Goal: Connect with others: Connect with other users

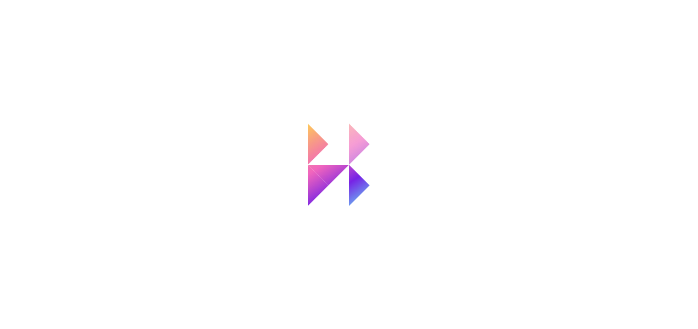
click at [347, 164] on icon at bounding box center [349, 165] width 82 height 82
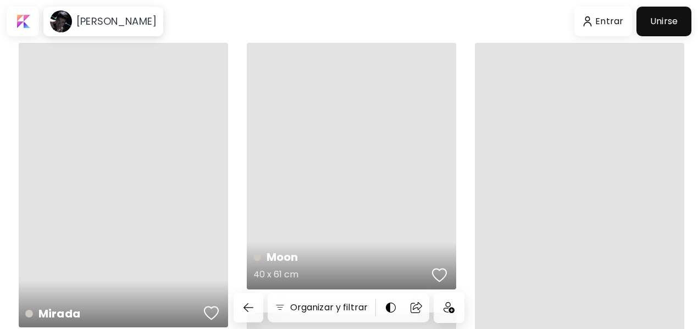
click at [348, 164] on div "Moon 40 x 61 cm" at bounding box center [351, 166] width 209 height 247
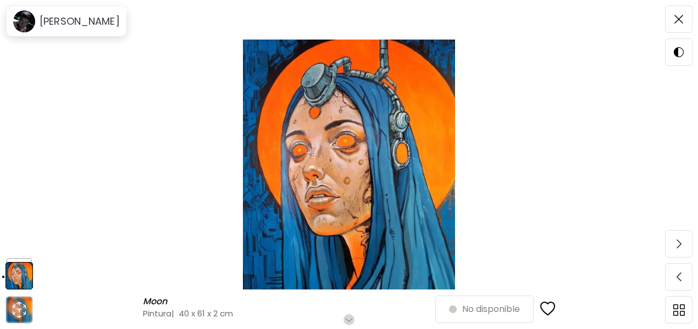
click at [680, 19] on img at bounding box center [678, 19] width 9 height 9
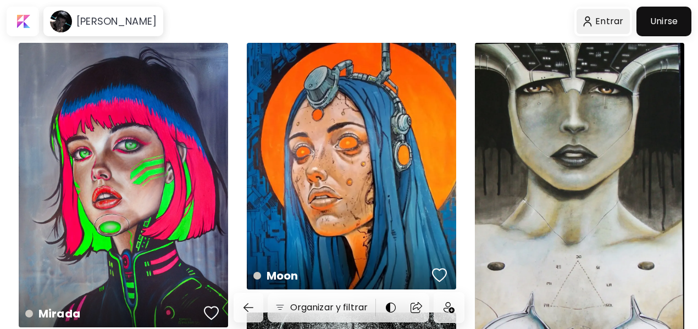
click at [618, 23] on div at bounding box center [604, 21] width 54 height 25
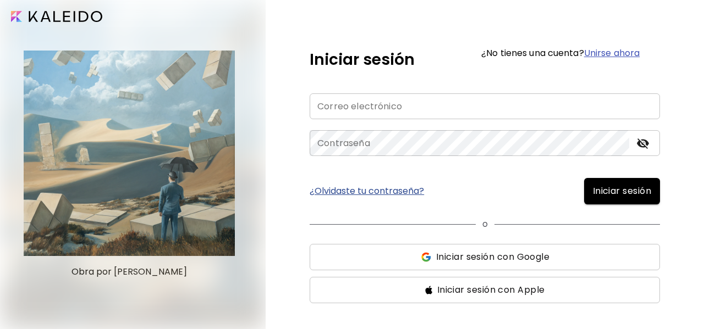
type input "**********"
click at [597, 192] on span "Iniciar sesión" at bounding box center [622, 191] width 58 height 13
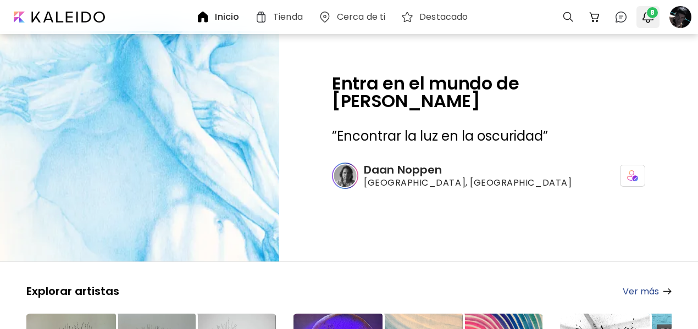
click at [654, 15] on span "8" at bounding box center [652, 12] width 11 height 11
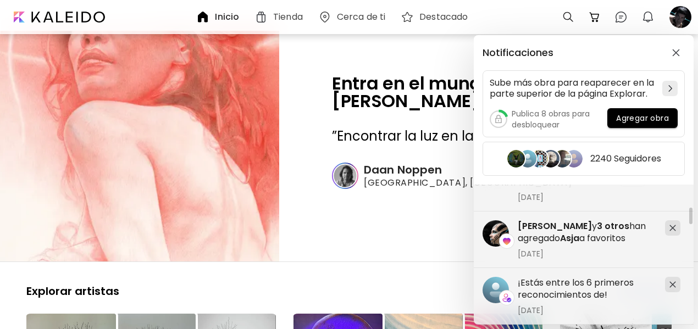
scroll to position [1075, 0]
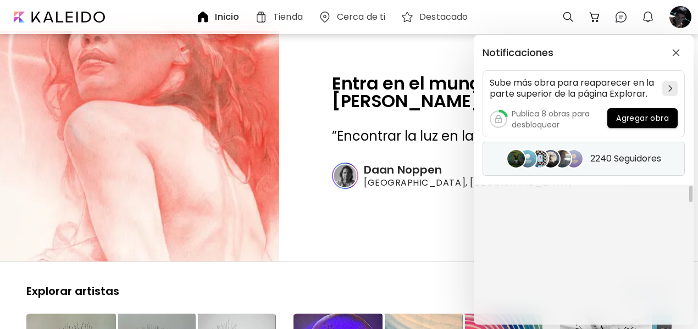
drag, startPoint x: 691, startPoint y: 193, endPoint x: 680, endPoint y: 152, distance: 42.8
click at [688, 187] on div "Fernanda Bienhachewski te empezó a seguir 18 de junio de 2025 ¡Estás entre los …" at bounding box center [584, 255] width 220 height 140
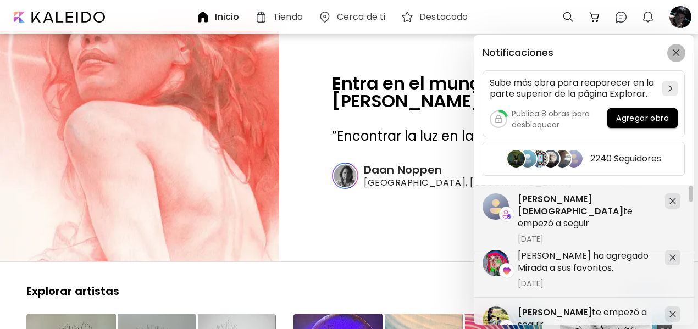
drag, startPoint x: 679, startPoint y: 53, endPoint x: 684, endPoint y: 41, distance: 13.6
click at [679, 53] on img "button" at bounding box center [676, 53] width 8 height 8
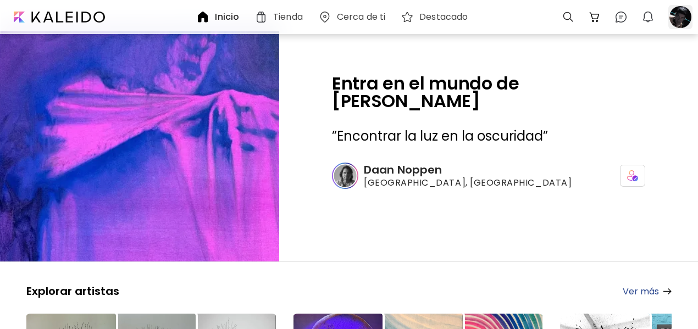
click at [679, 18] on div at bounding box center [680, 17] width 24 height 24
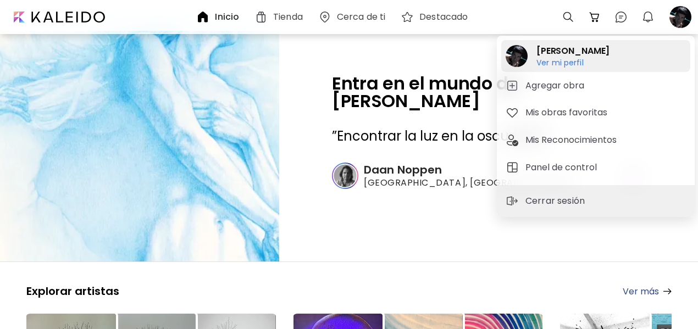
click at [559, 63] on h6 "Ver mi perfil" at bounding box center [572, 63] width 73 height 10
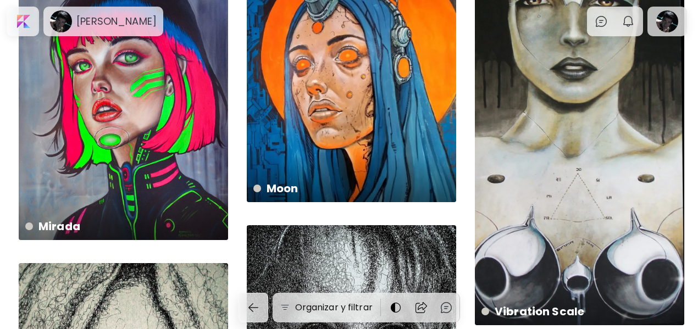
scroll to position [80, 0]
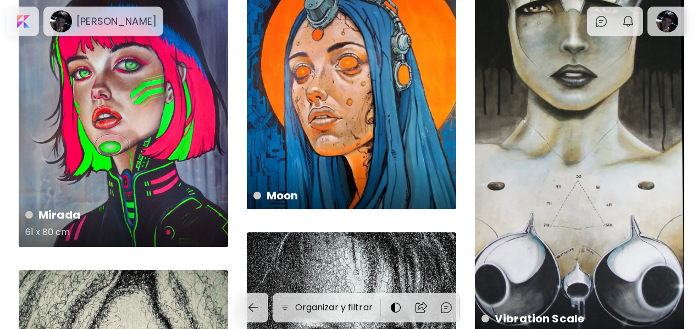
click at [180, 137] on div "Mirada 61 x 80 cm" at bounding box center [123, 105] width 209 height 285
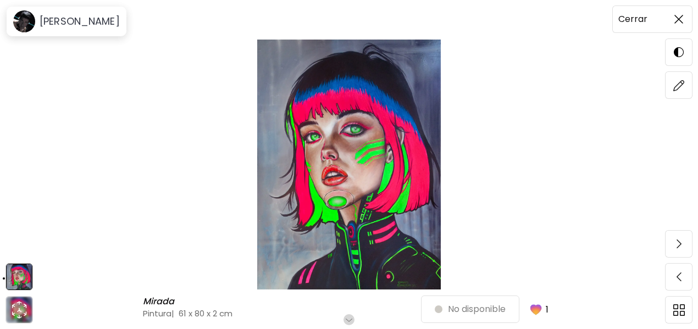
click at [680, 20] on img at bounding box center [678, 19] width 9 height 9
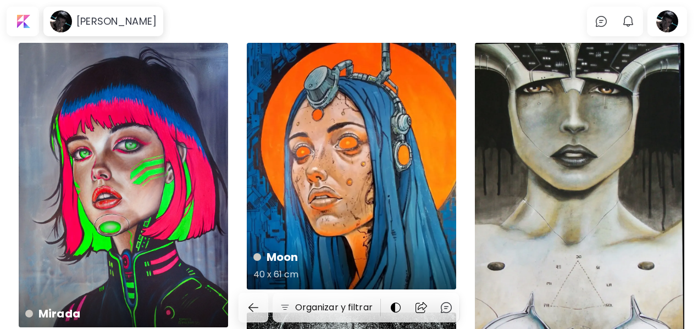
click at [352, 169] on div "Moon 40 x 61 cm" at bounding box center [351, 166] width 209 height 247
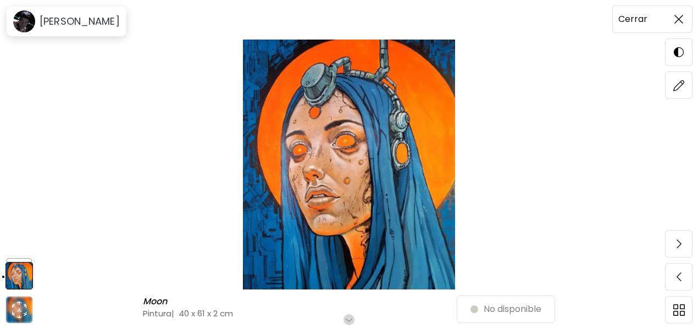
drag, startPoint x: 677, startPoint y: 21, endPoint x: 688, endPoint y: 20, distance: 11.0
click at [678, 21] on img at bounding box center [678, 19] width 9 height 9
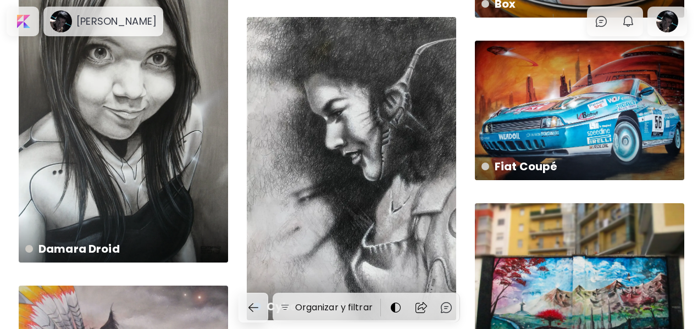
scroll to position [1726, 0]
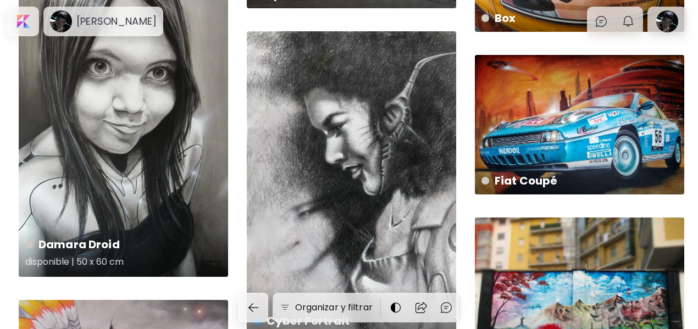
click at [160, 152] on div "Damara Droid disponible | 50 x 60 cm" at bounding box center [123, 137] width 209 height 279
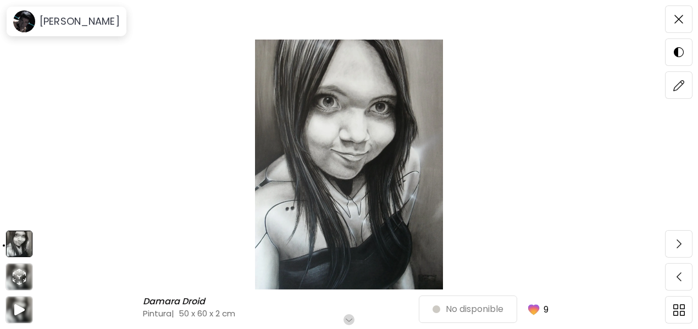
click at [362, 148] on img at bounding box center [349, 165] width 606 height 250
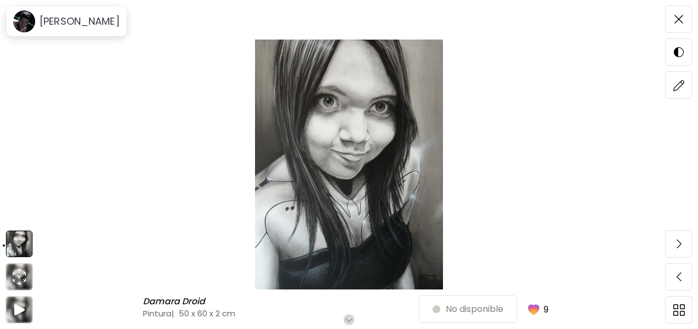
click at [682, 16] on img at bounding box center [678, 19] width 9 height 9
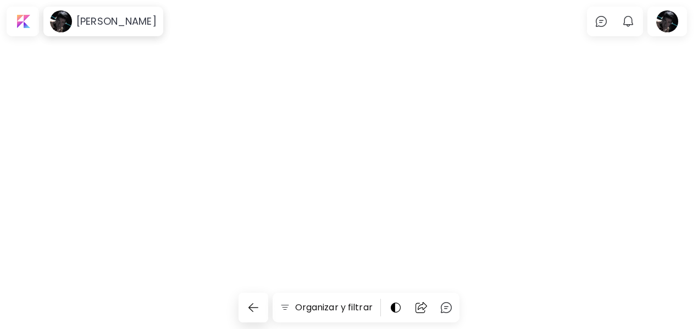
scroll to position [1726, 0]
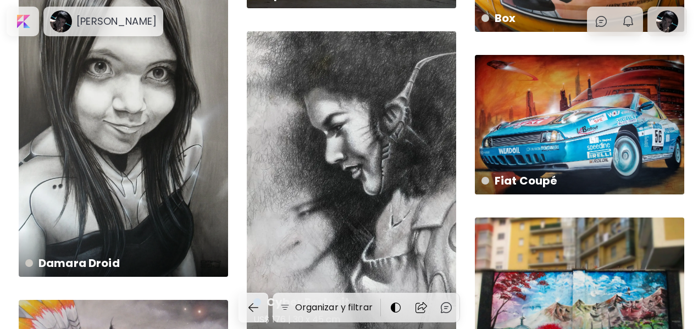
click at [344, 170] on div "Cyber Portrait US$ 176 | 30 x 45 cm" at bounding box center [351, 182] width 209 height 303
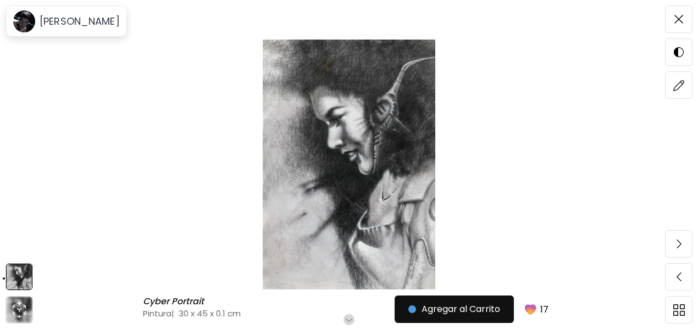
click at [685, 19] on span at bounding box center [678, 19] width 23 height 23
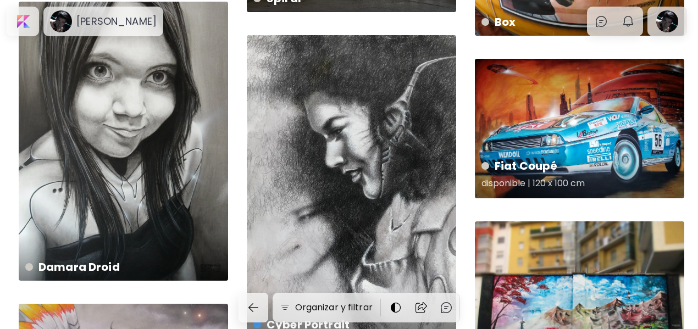
scroll to position [1716, 0]
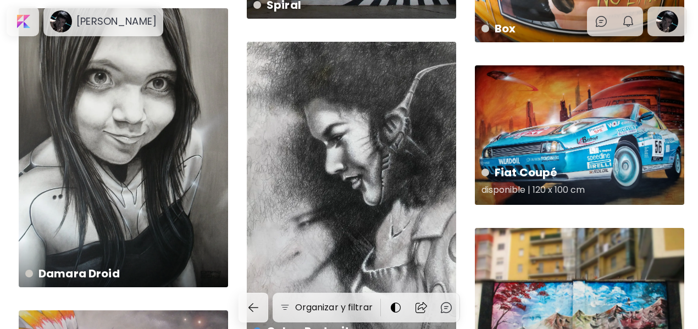
click at [610, 129] on div "Fiat Coupé disponible | 120 x 100 cm" at bounding box center [579, 135] width 209 height 140
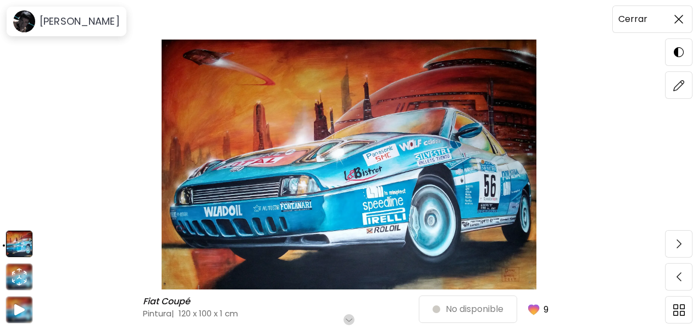
click at [679, 18] on img at bounding box center [678, 19] width 9 height 9
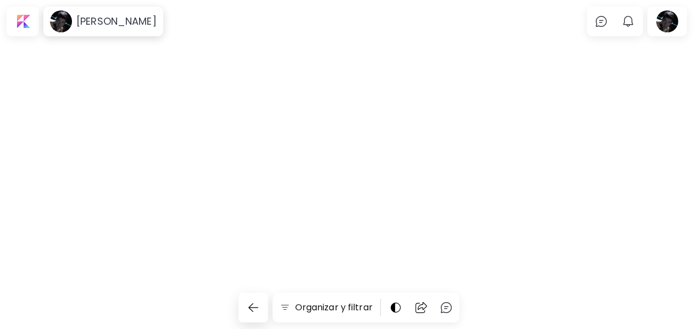
scroll to position [1716, 0]
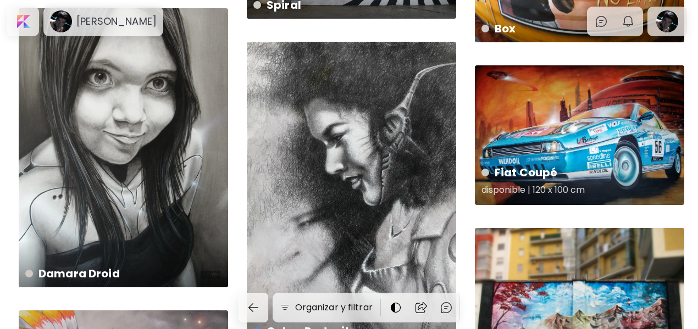
click at [638, 105] on div "Fiat Coupé disponible | 120 x 100 cm" at bounding box center [579, 135] width 209 height 140
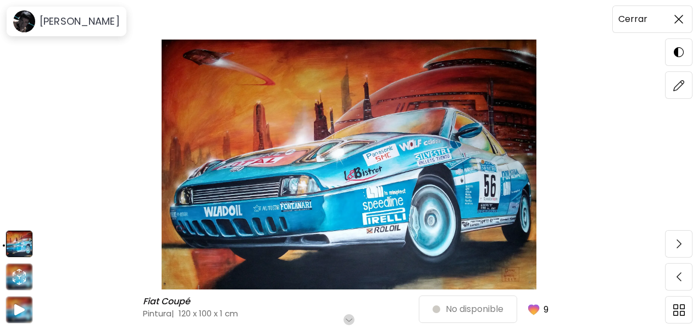
drag, startPoint x: 679, startPoint y: 18, endPoint x: 677, endPoint y: 26, distance: 8.0
click at [679, 18] on img at bounding box center [678, 19] width 9 height 9
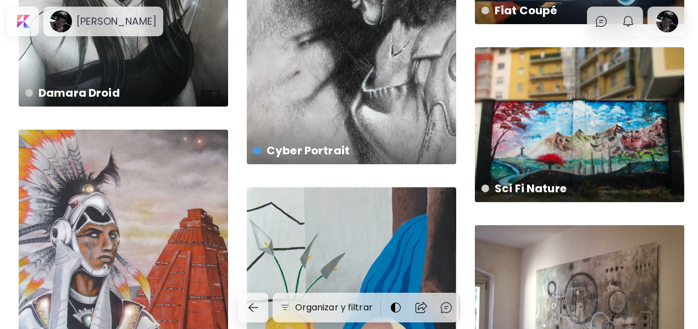
scroll to position [1890, 0]
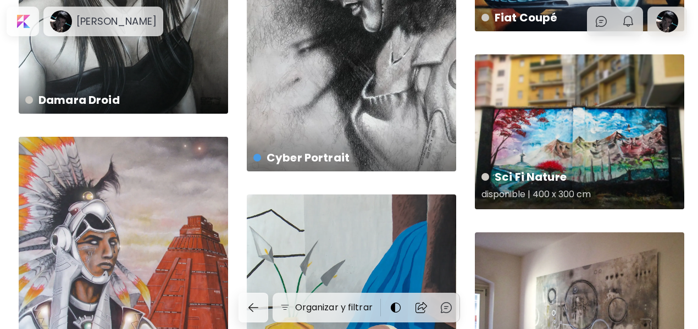
click at [617, 121] on div "Sci Fi Nature disponible | 400 x 300 cm" at bounding box center [579, 131] width 209 height 155
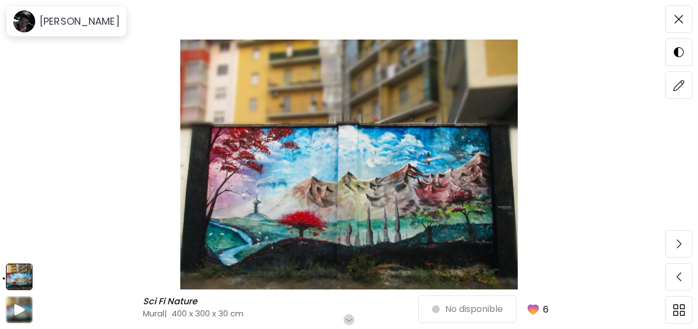
click at [683, 19] on span at bounding box center [678, 19] width 23 height 23
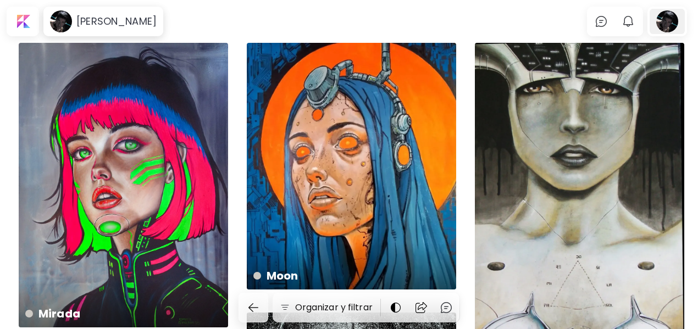
click at [672, 19] on div at bounding box center [667, 21] width 35 height 25
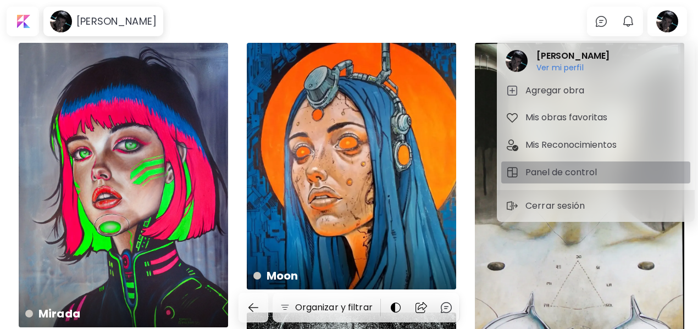
click at [555, 177] on h5 "Panel de control" at bounding box center [562, 172] width 75 height 13
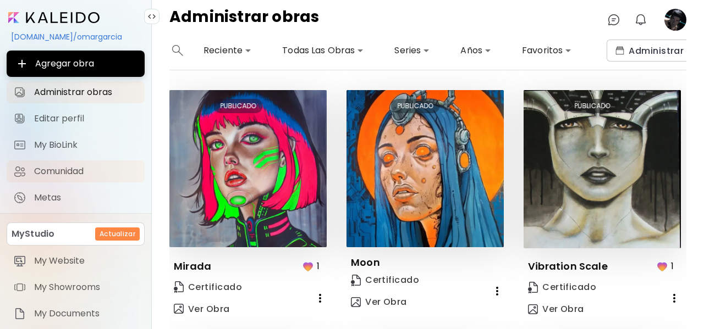
click at [71, 174] on span "Comunidad" at bounding box center [86, 171] width 104 height 11
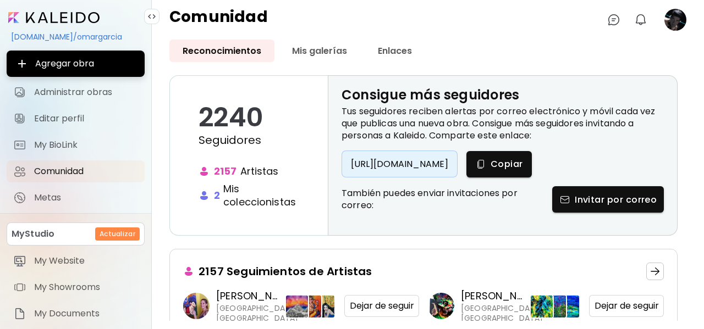
click at [204, 198] on img at bounding box center [203, 195] width 11 height 11
click at [225, 198] on h6 "Mis coleccionistas" at bounding box center [259, 195] width 73 height 26
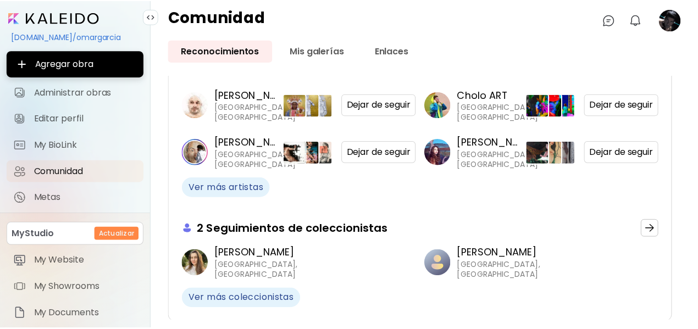
scroll to position [249, 0]
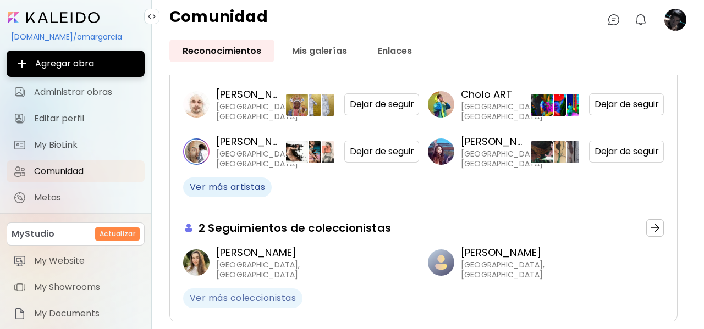
click at [252, 294] on span "Ver más coleccionistas" at bounding box center [243, 298] width 106 height 12
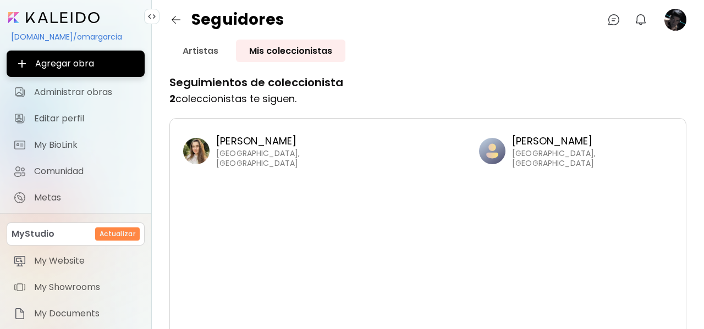
click at [250, 145] on p "Maria Potlog" at bounding box center [271, 141] width 110 height 14
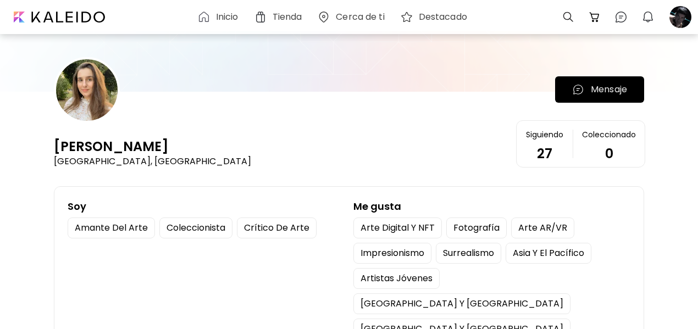
click at [120, 98] on div at bounding box center [87, 90] width 66 height 66
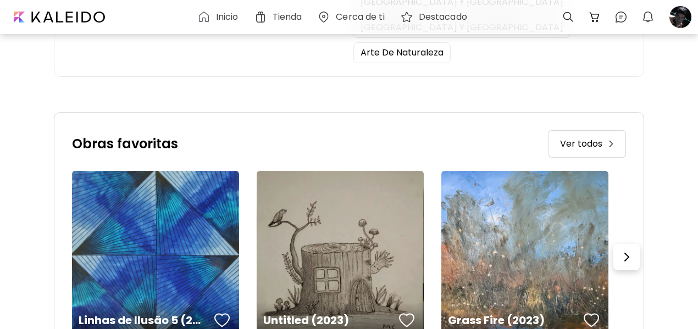
scroll to position [305, 0]
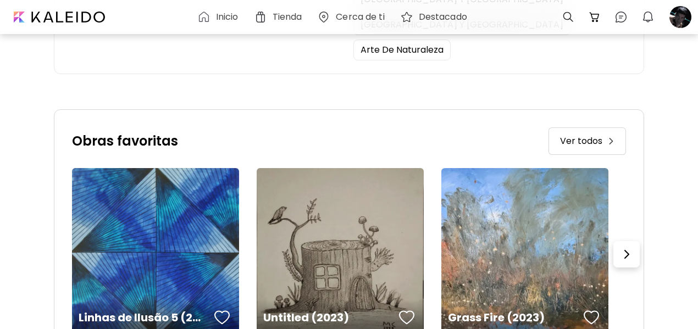
click at [560, 137] on span "Ver todos" at bounding box center [581, 141] width 42 height 13
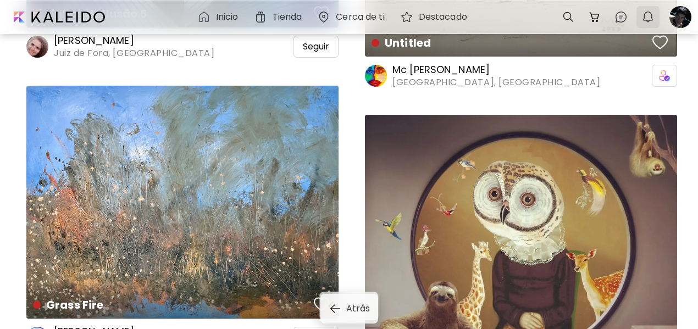
scroll to position [384, 0]
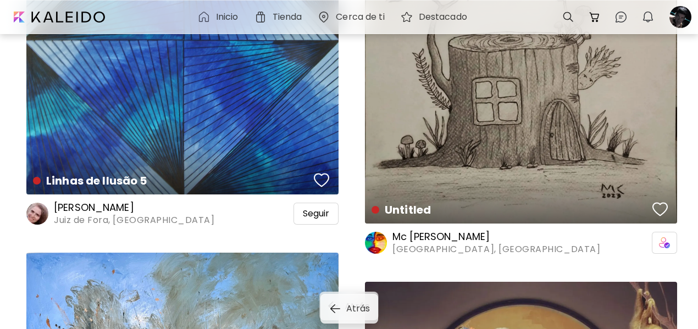
click at [231, 13] on h6 "Inicio" at bounding box center [227, 17] width 23 height 9
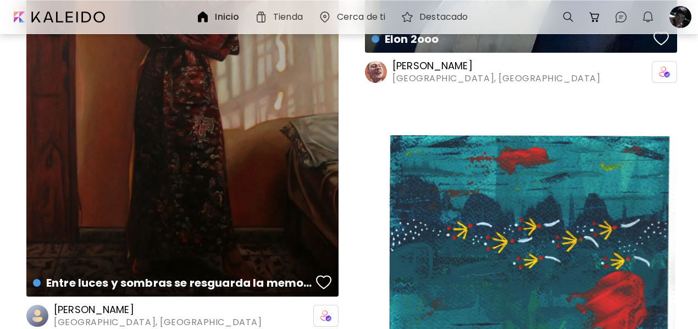
scroll to position [3106, 0]
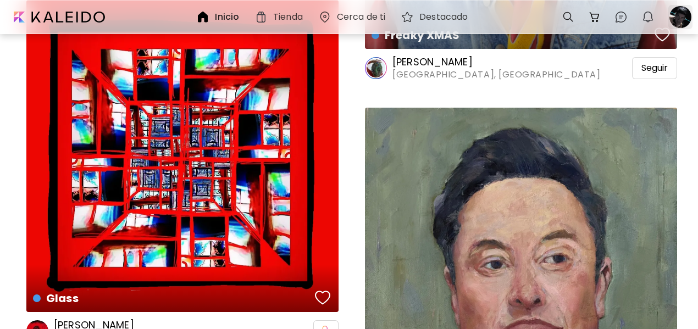
click at [684, 16] on div at bounding box center [680, 17] width 24 height 24
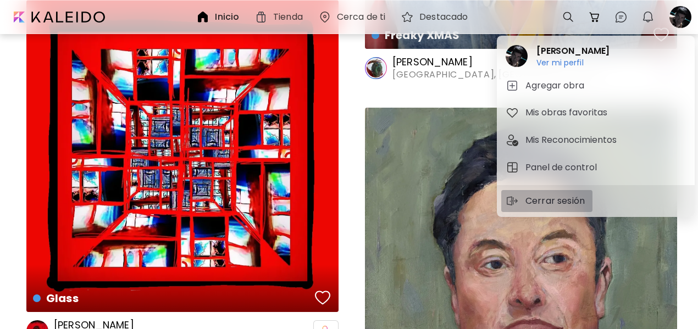
click at [565, 204] on p "Cerrar sesión" at bounding box center [556, 201] width 63 height 13
